Goal: Information Seeking & Learning: Learn about a topic

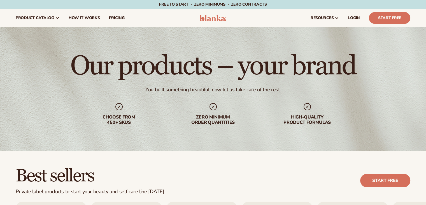
drag, startPoint x: 0, startPoint y: 0, endPoint x: 183, endPoint y: 68, distance: 195.0
click at [183, 68] on h1 "Our products – your brand" at bounding box center [213, 66] width 286 height 27
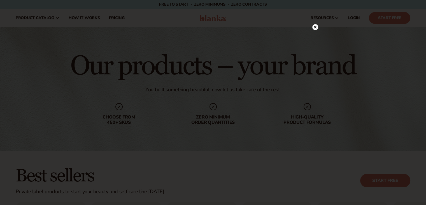
click at [316, 26] on icon at bounding box center [315, 27] width 3 height 3
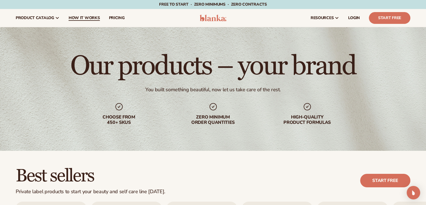
click at [80, 18] on span "How It Works" at bounding box center [84, 18] width 31 height 4
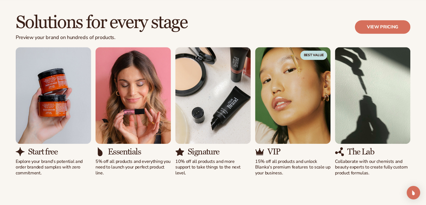
scroll to position [352, 0]
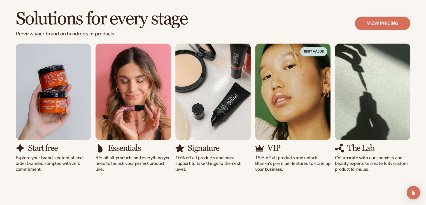
drag, startPoint x: 429, startPoint y: 16, endPoint x: 430, endPoint y: 61, distance: 45.1
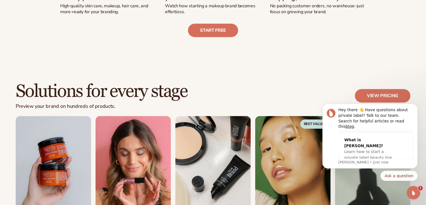
scroll to position [283, 0]
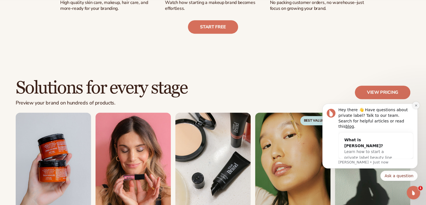
click at [415, 107] on icon "Dismiss notification" at bounding box center [416, 105] width 3 height 3
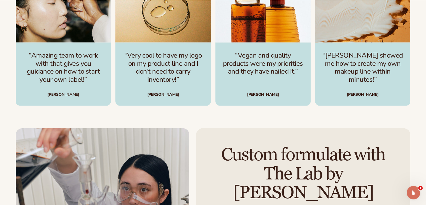
scroll to position [843, 0]
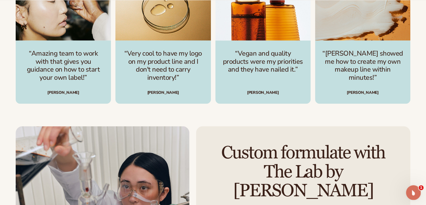
click at [415, 185] on div "Open Intercom Messenger" at bounding box center [413, 191] width 19 height 19
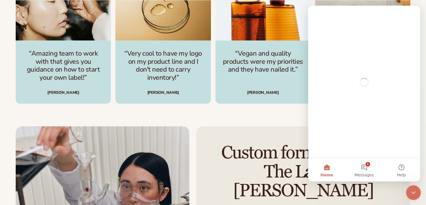
scroll to position [0, 0]
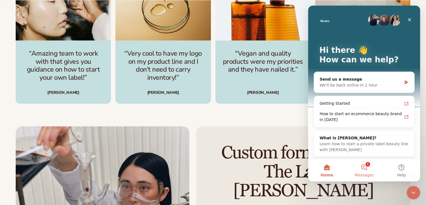
click at [366, 171] on button "1 Messages" at bounding box center [364, 170] width 37 height 22
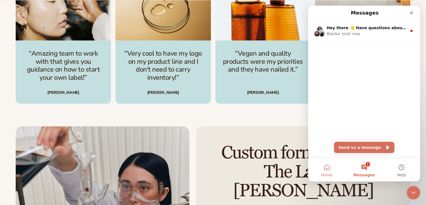
click at [335, 175] on button "Home" at bounding box center [326, 170] width 37 height 22
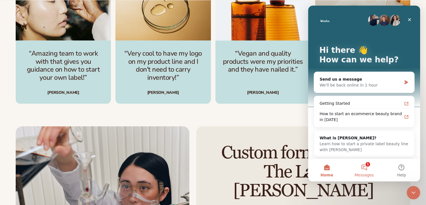
click at [360, 173] on span "Messages" at bounding box center [364, 175] width 19 height 4
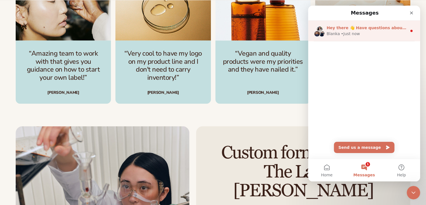
click at [368, 33] on div "Blanka • Just now" at bounding box center [367, 34] width 80 height 6
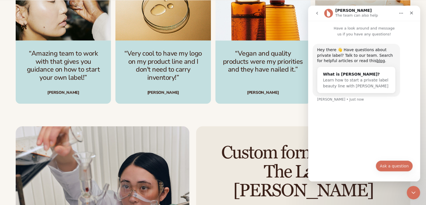
click at [398, 163] on button "Ask a question" at bounding box center [394, 165] width 37 height 11
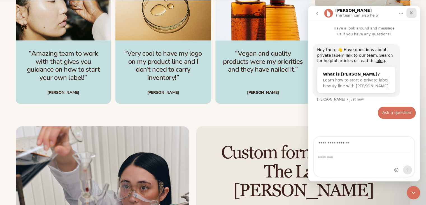
click at [412, 15] on icon "Close" at bounding box center [412, 13] width 4 height 4
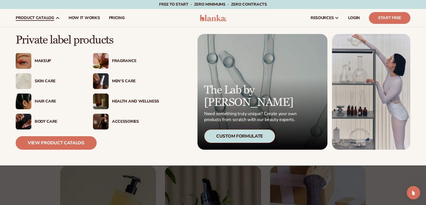
click at [40, 80] on div "Skin Care" at bounding box center [58, 81] width 47 height 5
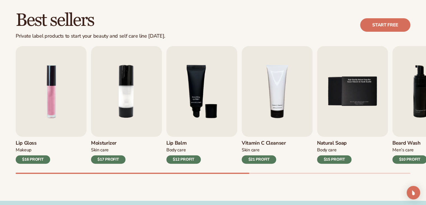
scroll to position [173, 0]
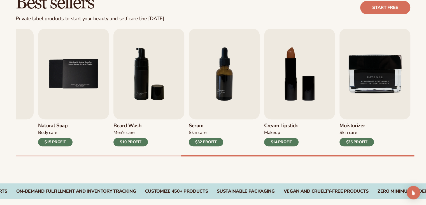
click at [418, 152] on div "Lip Gloss Makeup $16 PROFIT Moisturizer [MEDICAL_DATA] $17 PROFIT [MEDICAL_DATA…" at bounding box center [221, 93] width 411 height 128
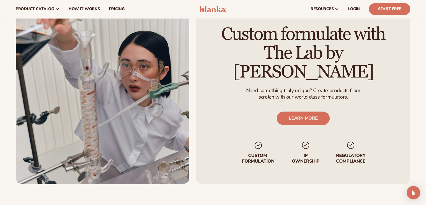
scroll to position [690, 0]
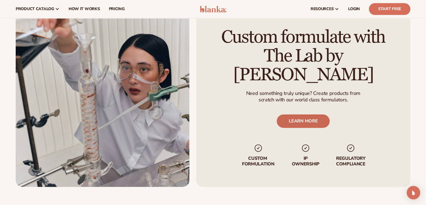
click at [293, 114] on link "LEARN MORE" at bounding box center [303, 120] width 53 height 13
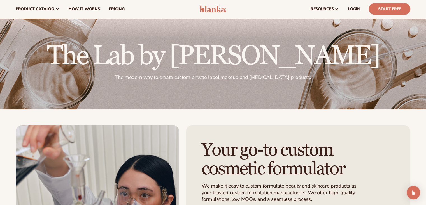
scroll to position [7, 0]
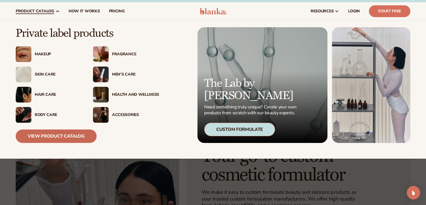
click at [59, 137] on link "View Product Catalog" at bounding box center [56, 135] width 81 height 13
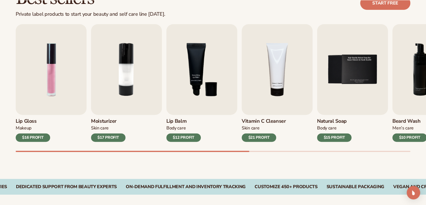
scroll to position [183, 0]
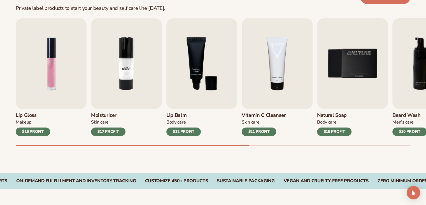
click at [126, 91] on img "2 / 9" at bounding box center [126, 63] width 71 height 91
click at [126, 99] on img "2 / 9" at bounding box center [126, 63] width 71 height 91
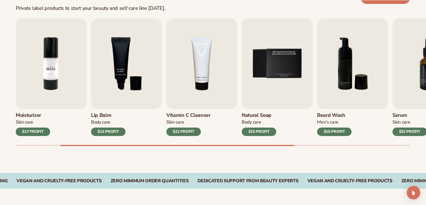
click at [126, 99] on img "3 / 9" at bounding box center [126, 63] width 71 height 91
click at [45, 59] on img "2 / 9" at bounding box center [51, 63] width 71 height 91
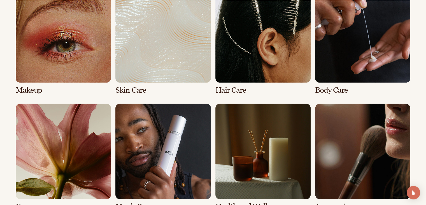
scroll to position [436, 0]
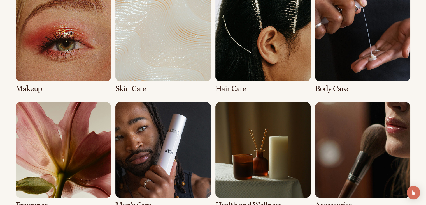
click at [164, 68] on link "2 / 8" at bounding box center [162, 39] width 95 height 107
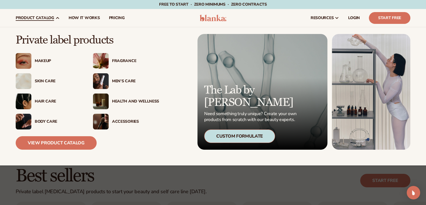
click at [51, 21] on link "product catalog" at bounding box center [37, 18] width 53 height 18
click at [107, 101] on img at bounding box center [101, 101] width 16 height 16
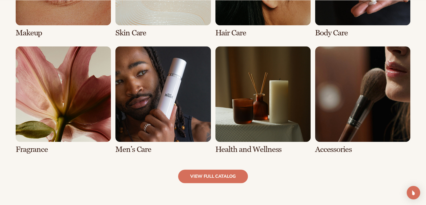
scroll to position [493, 0]
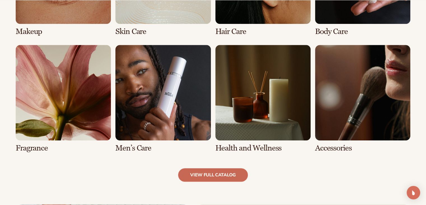
click at [212, 181] on link "view full catalog" at bounding box center [213, 174] width 70 height 13
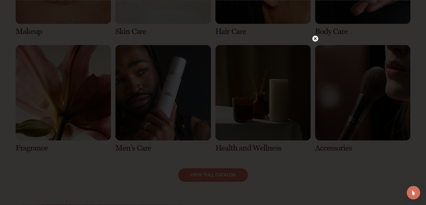
click at [312, 36] on div at bounding box center [213, 102] width 426 height 205
click at [316, 40] on circle at bounding box center [316, 39] width 6 height 6
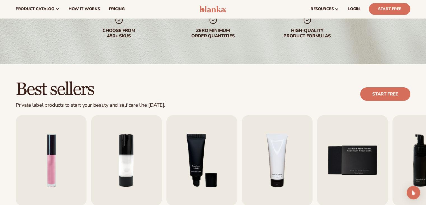
scroll to position [68, 0]
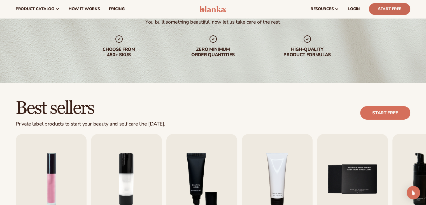
click at [378, 7] on link "Start Free" at bounding box center [389, 9] width 41 height 12
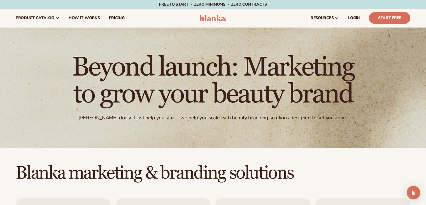
drag, startPoint x: 430, startPoint y: 20, endPoint x: 348, endPoint y: -24, distance: 93.7
click at [348, 0] on html "Skip to content Free to start · ZERO minimums · ZERO contracts · Free to start …" at bounding box center [213, 102] width 426 height 205
